Goal: Task Accomplishment & Management: Complete application form

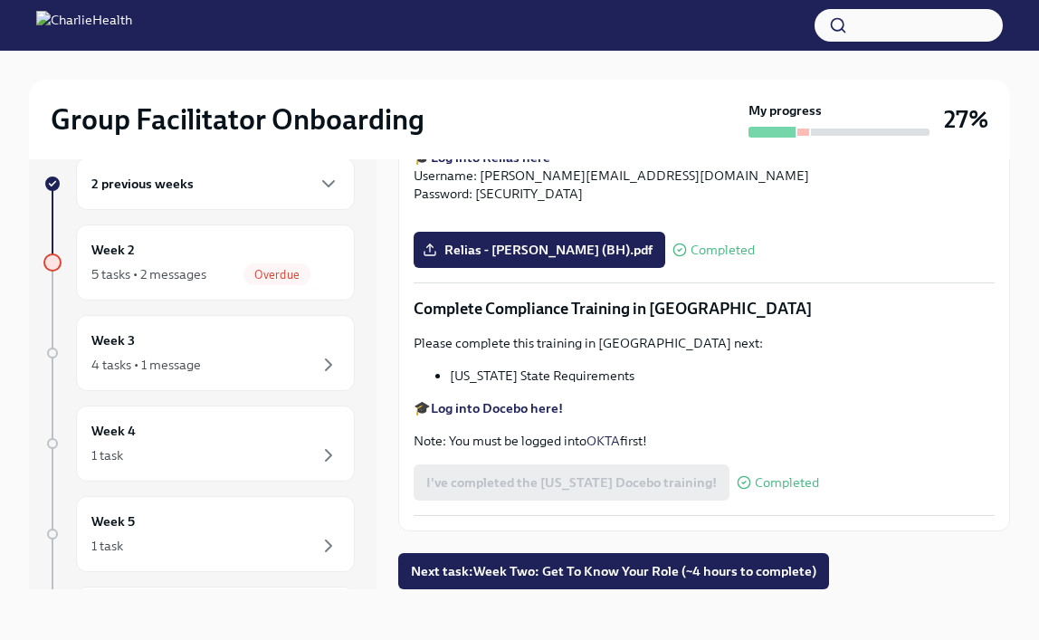
scroll to position [2722, 0]
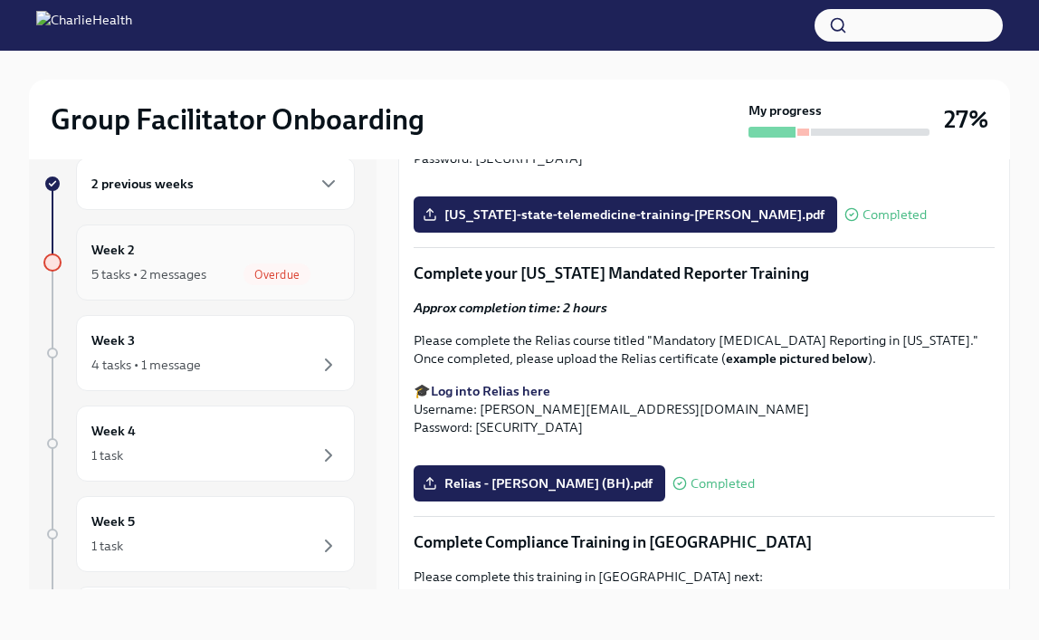
click at [179, 249] on div "Week 2 5 tasks • 2 messages Overdue" at bounding box center [215, 262] width 248 height 45
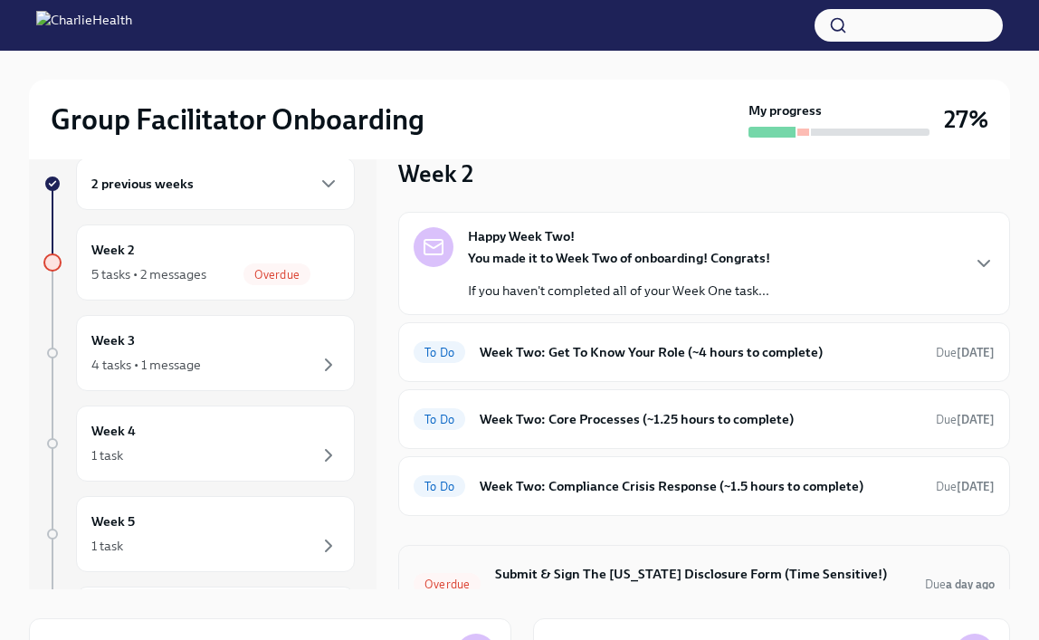
click at [564, 567] on h6 "Submit & Sign The [US_STATE] Disclosure Form (Time Sensitive!) and the [US_STAT…" at bounding box center [703, 584] width 416 height 40
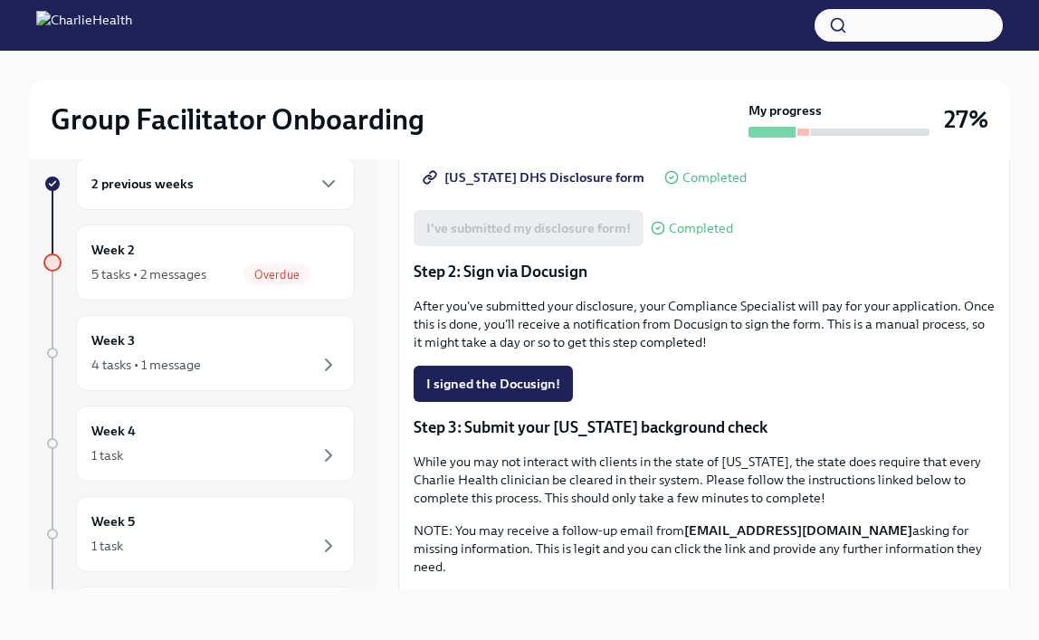
scroll to position [330, 0]
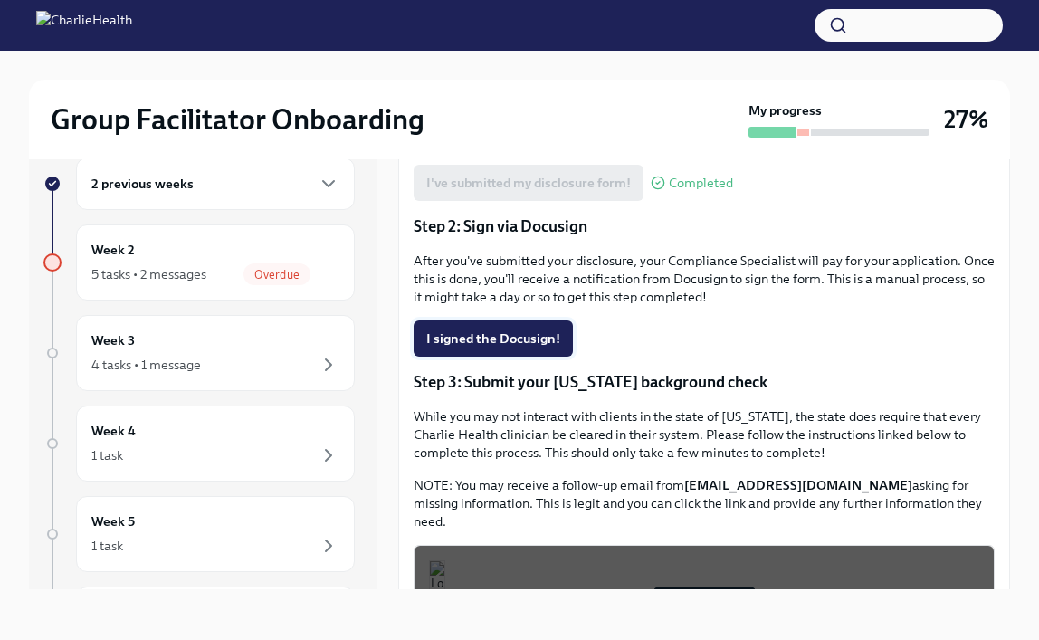
click at [486, 348] on span "I signed the Docusign!" at bounding box center [493, 339] width 134 height 18
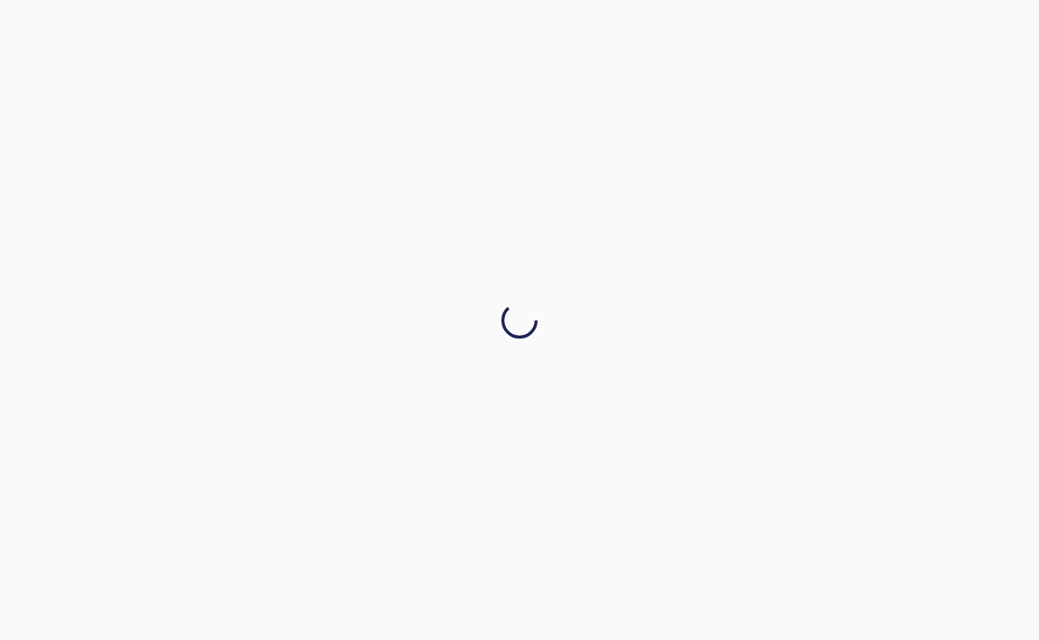
scroll to position [0, 0]
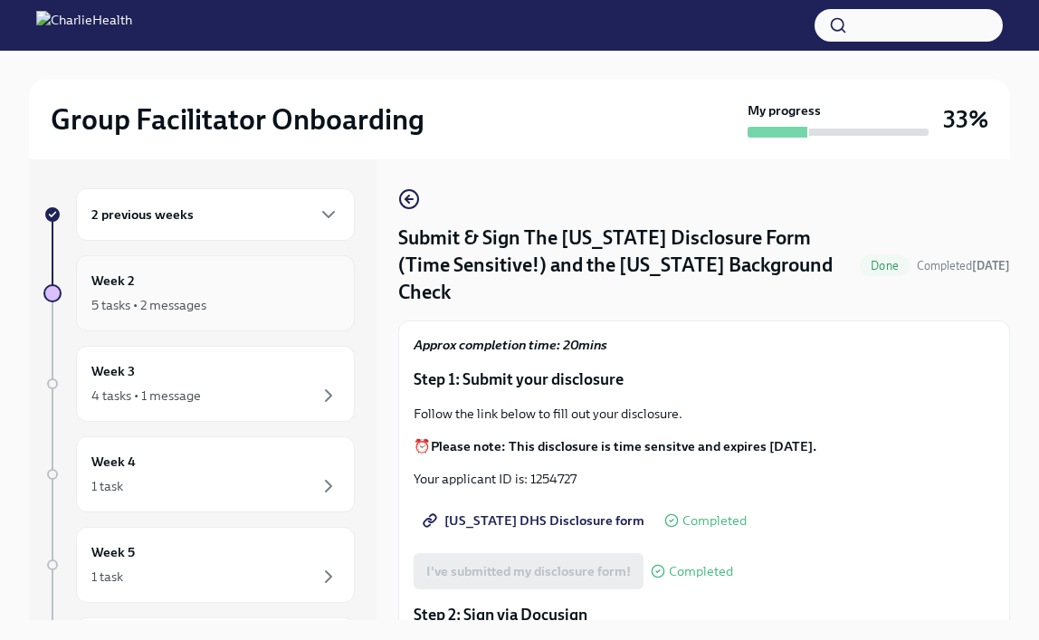
click at [199, 311] on div "5 tasks • 2 messages" at bounding box center [148, 305] width 115 height 18
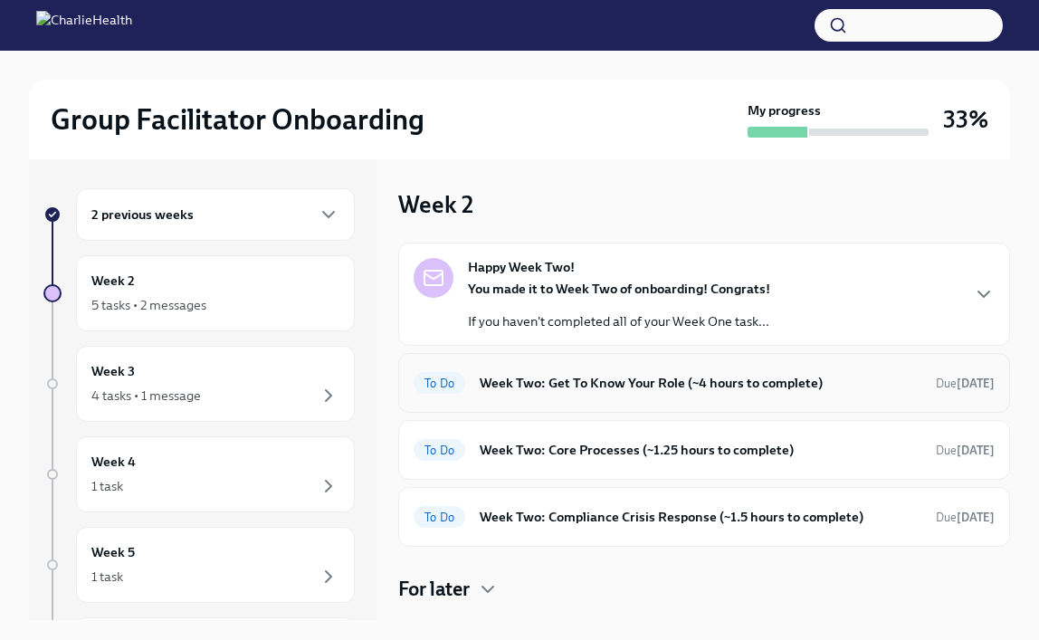
click at [566, 377] on h6 "Week Two: Get To Know Your Role (~4 hours to complete)" at bounding box center [701, 383] width 442 height 20
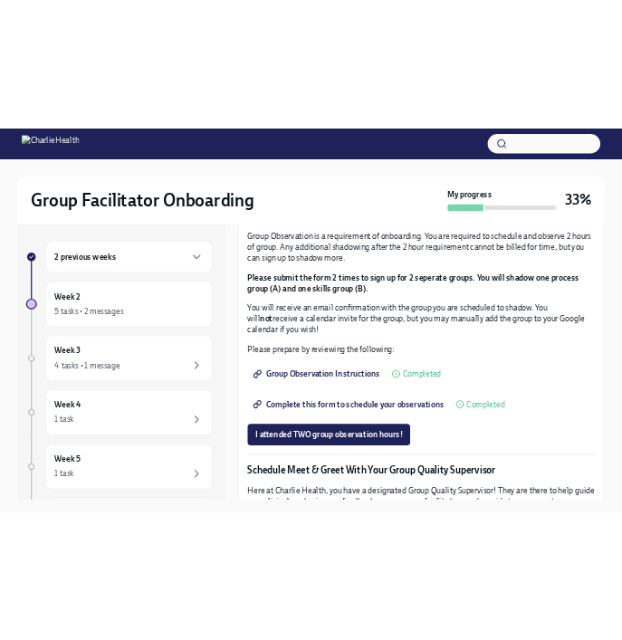
scroll to position [938, 0]
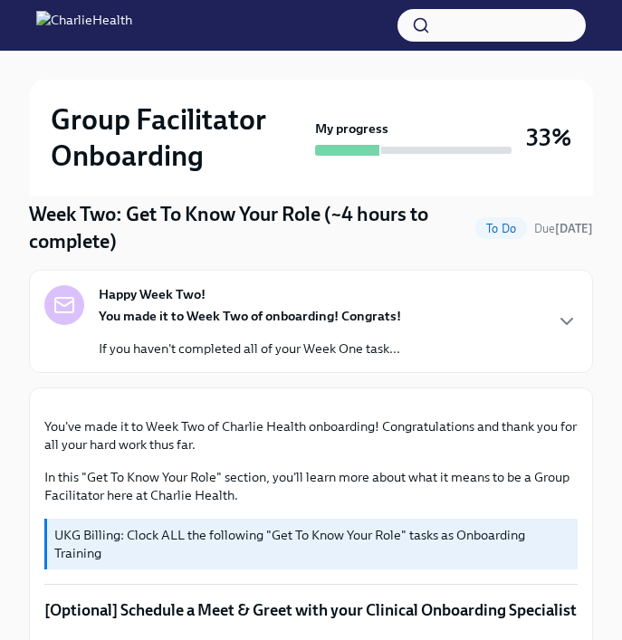
scroll to position [177, 0]
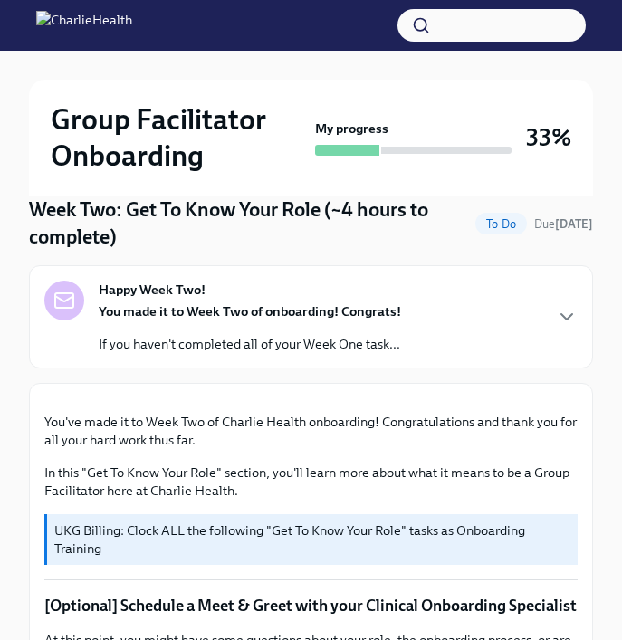
click at [513, 320] on div "Happy Week Two! You made it to Week Two of onboarding! Congrats! If you haven't…" at bounding box center [310, 317] width 533 height 72
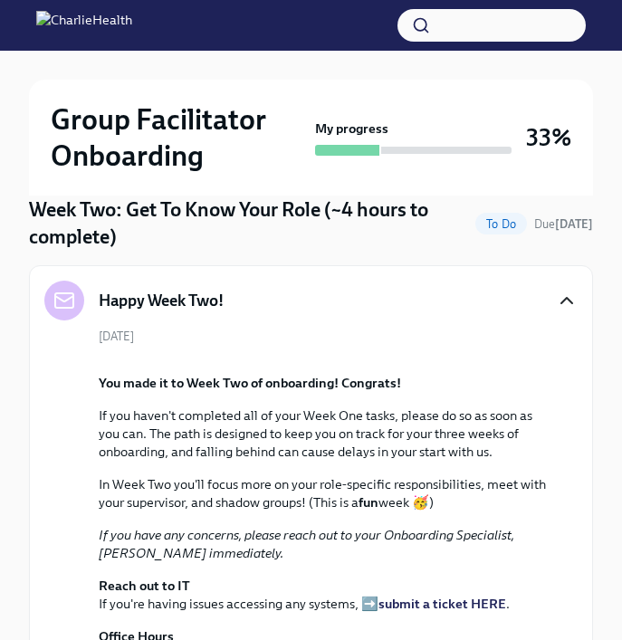
click at [563, 300] on icon "button" at bounding box center [566, 300] width 11 height 5
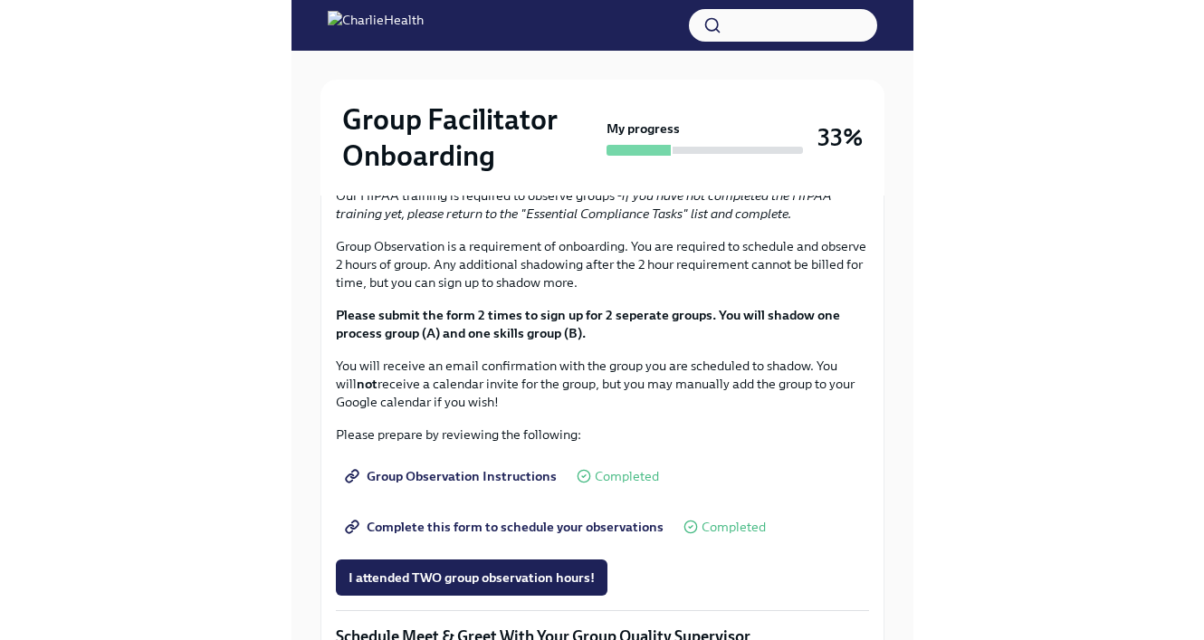
scroll to position [33, 0]
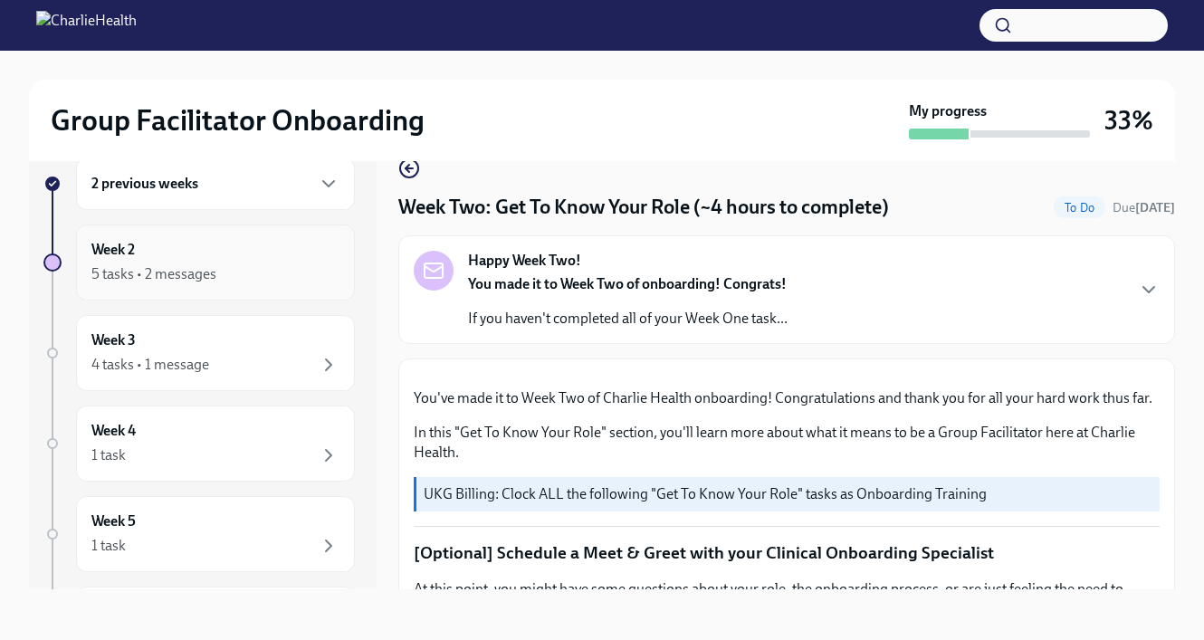
click at [251, 261] on div "Week 2 5 tasks • 2 messages" at bounding box center [215, 262] width 248 height 45
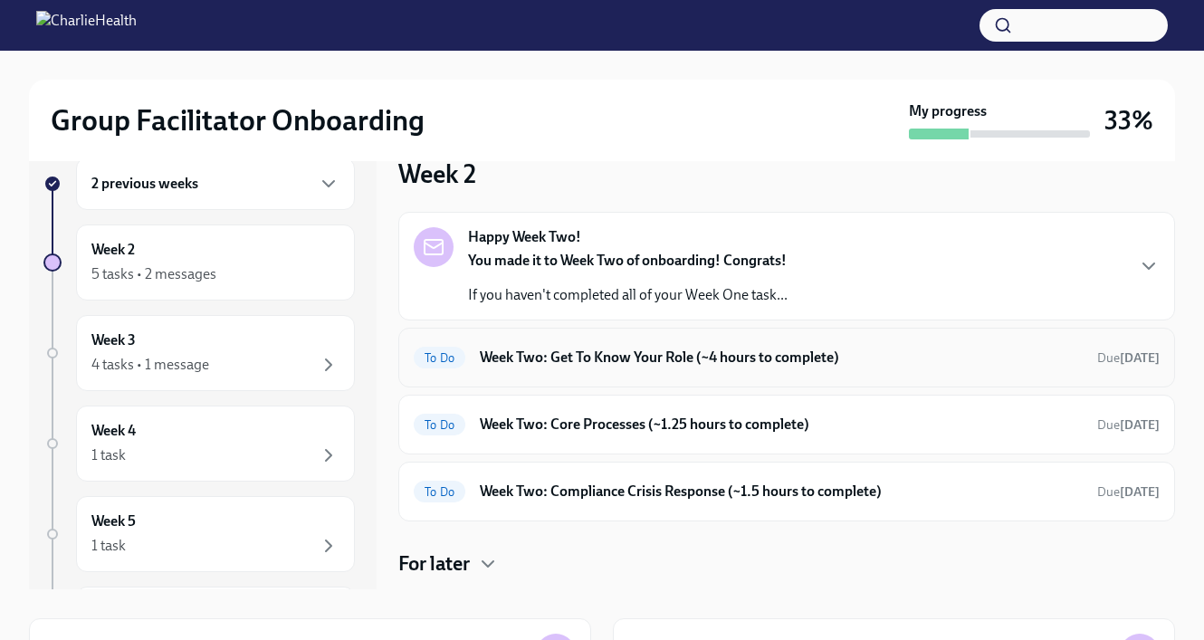
click at [693, 364] on h6 "Week Two: Get To Know Your Role (~4 hours to complete)" at bounding box center [781, 358] width 603 height 20
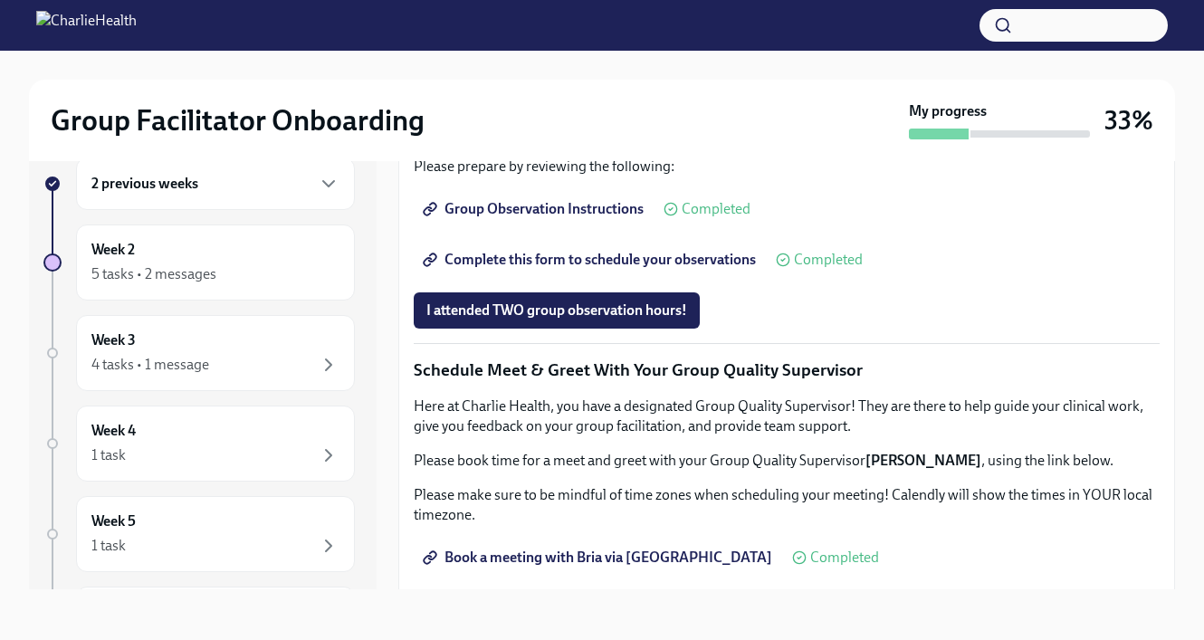
scroll to position [1052, 0]
